Goal: Find contact information: Find contact information

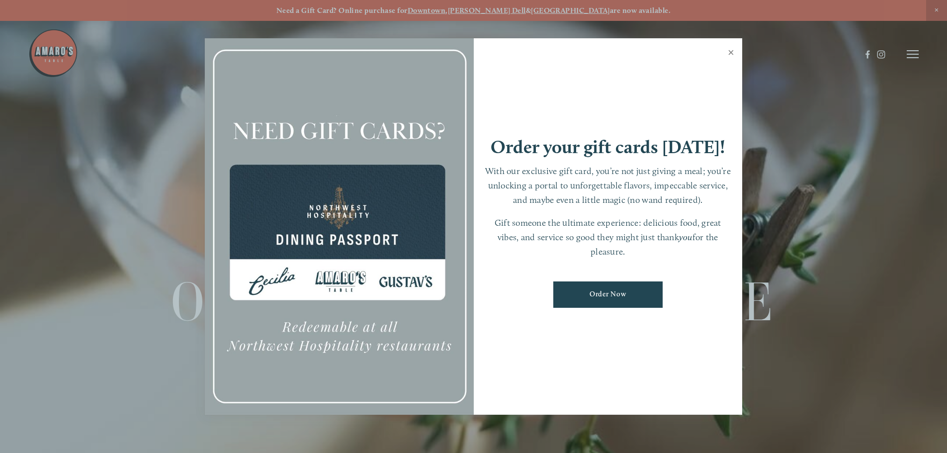
click at [728, 52] on link "Close" at bounding box center [730, 54] width 19 height 28
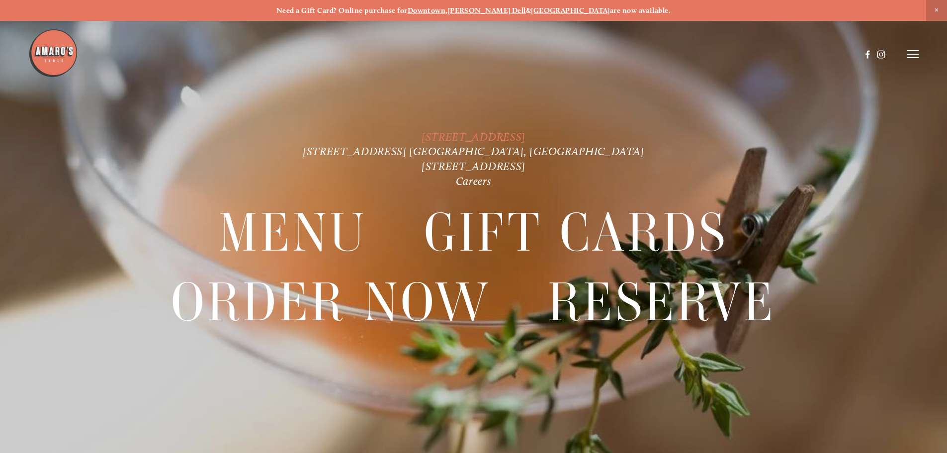
click at [501, 132] on link "[STREET_ADDRESS]" at bounding box center [473, 136] width 104 height 13
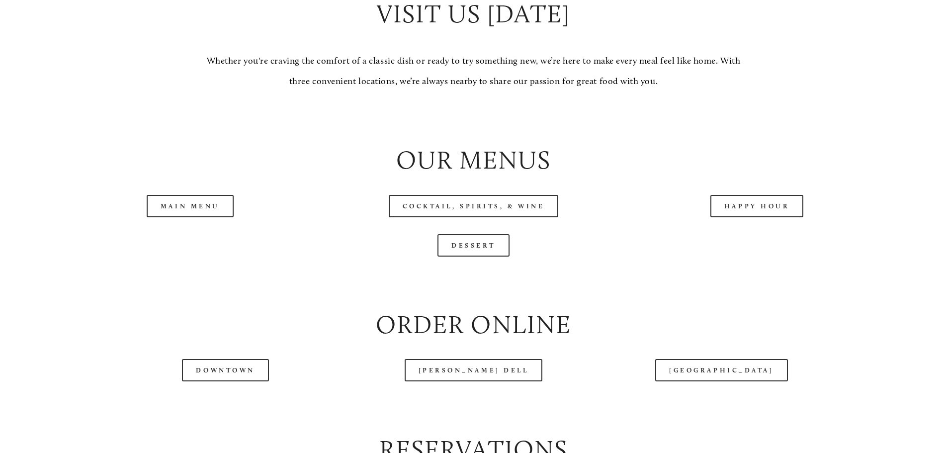
scroll to position [1044, 0]
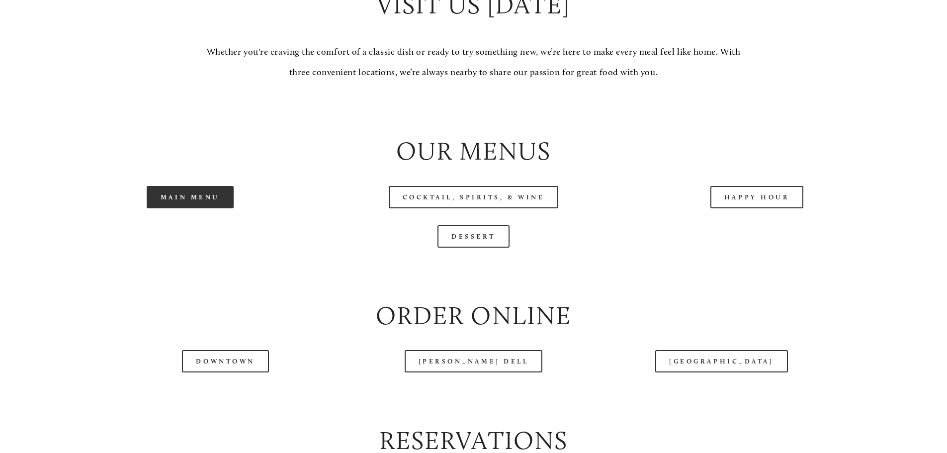
click at [193, 208] on link "Main Menu" at bounding box center [190, 197] width 87 height 22
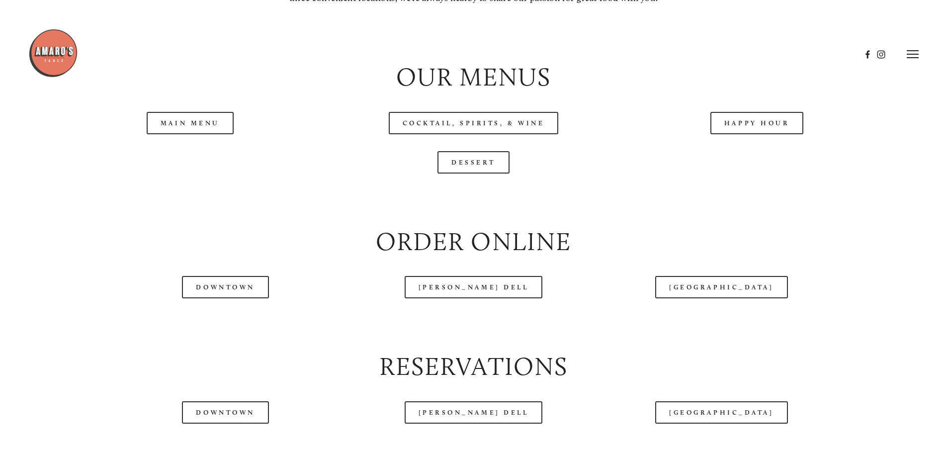
scroll to position [1093, 0]
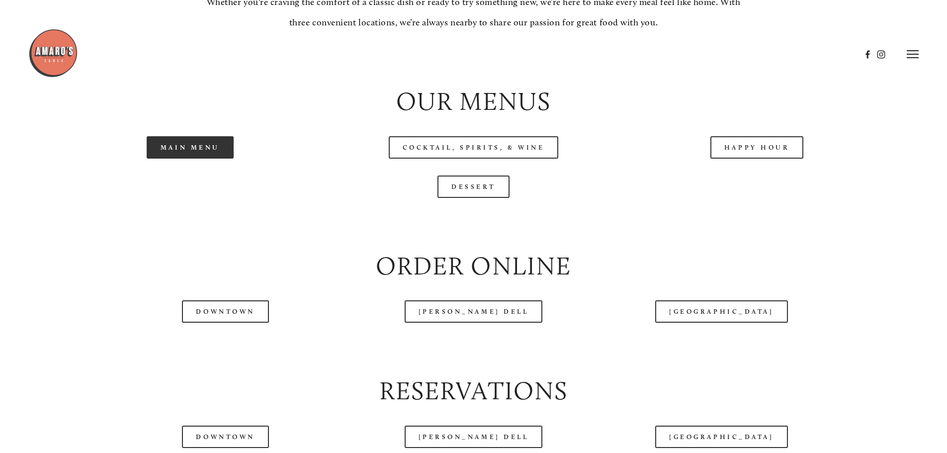
click at [183, 159] on link "Main Menu" at bounding box center [190, 147] width 87 height 22
